Goal: Information Seeking & Learning: Compare options

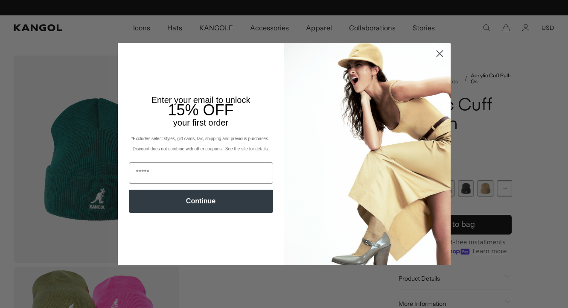
scroll to position [0, 176]
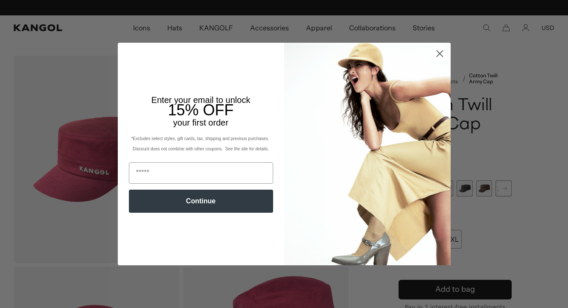
scroll to position [0, 176]
